Goal: Task Accomplishment & Management: Manage account settings

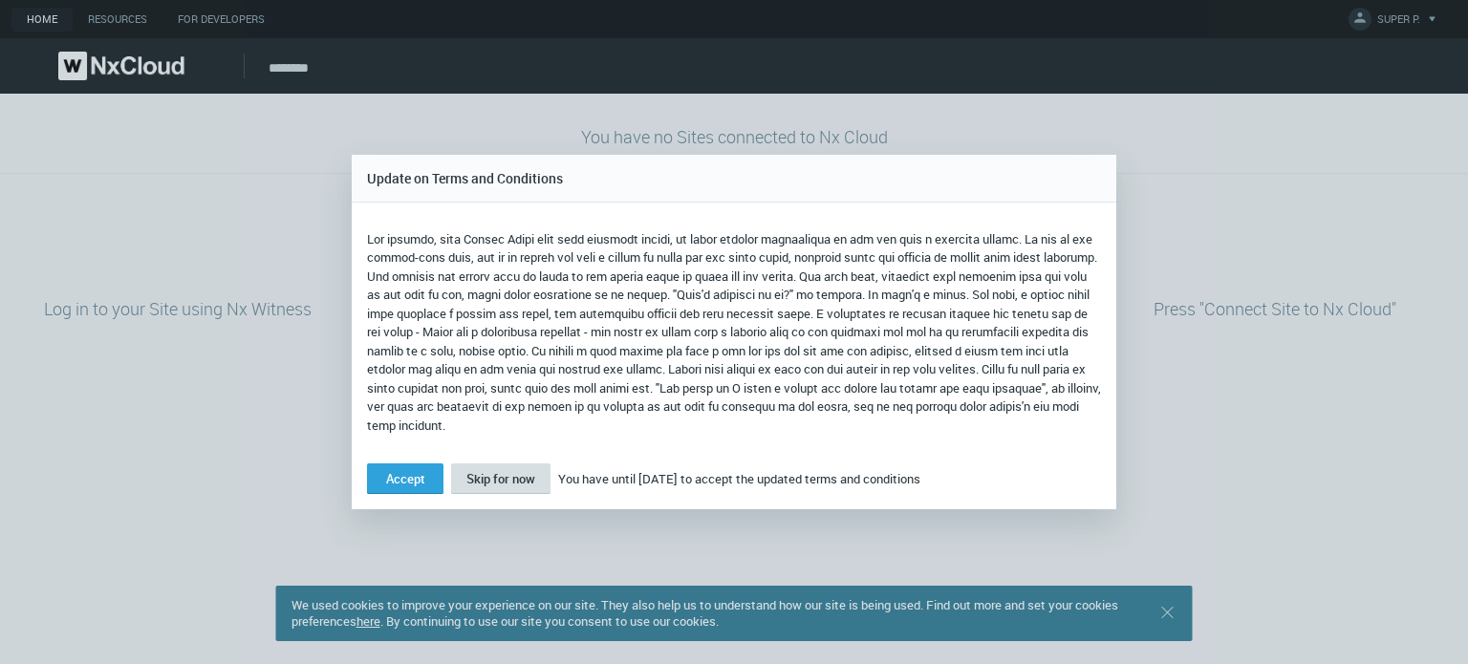
click at [486, 483] on span "Skip for now" at bounding box center [500, 478] width 69 height 17
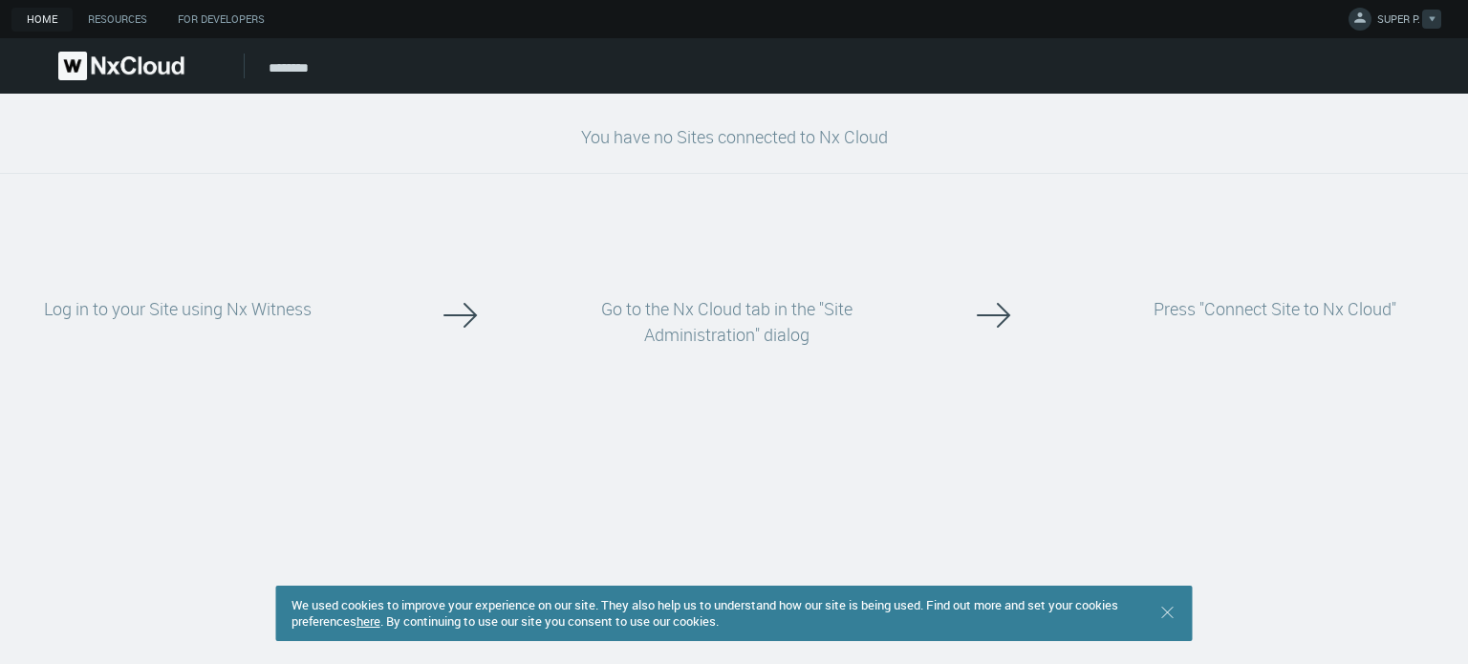
click at [1379, 22] on span "SUPER P." at bounding box center [1398, 22] width 43 height 22
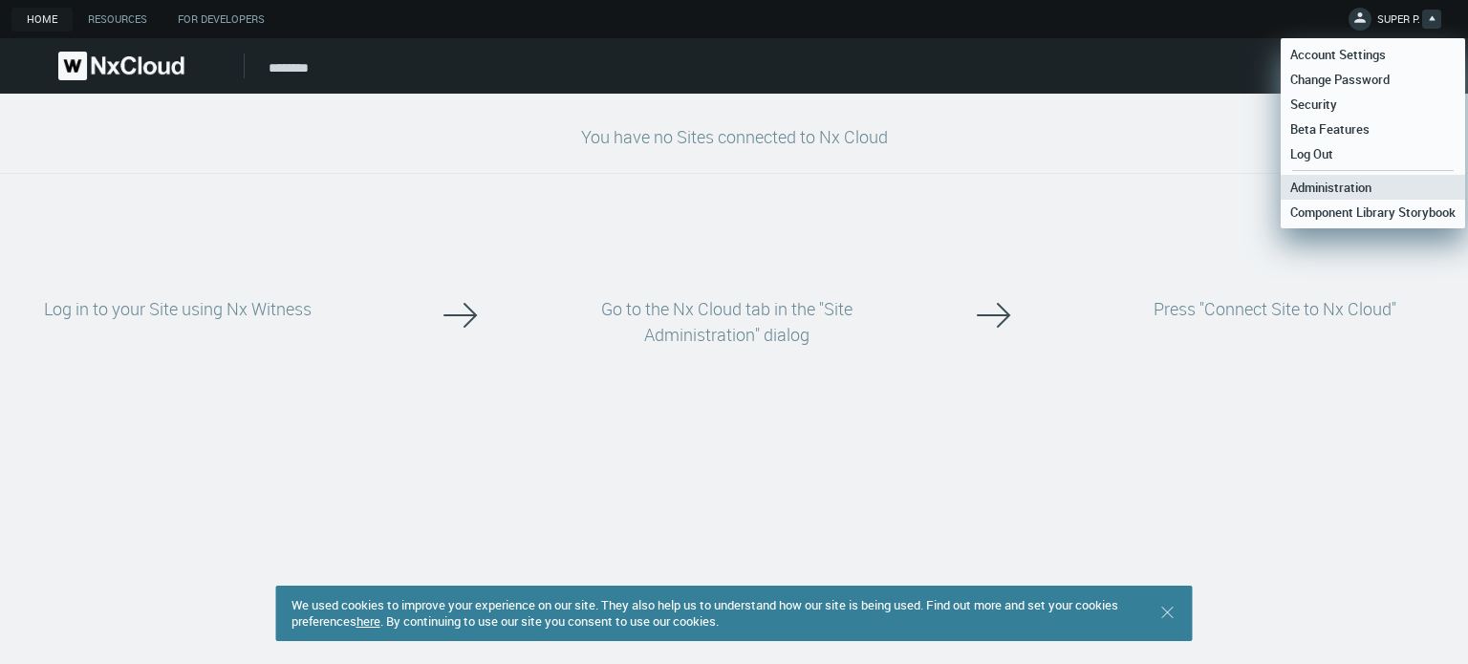
click at [1361, 190] on span "Administration" at bounding box center [1331, 187] width 100 height 17
